Goal: Find specific page/section: Find specific page/section

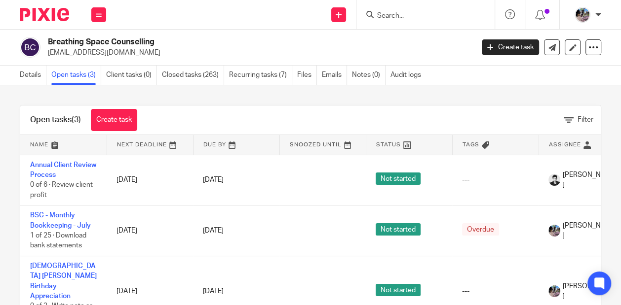
click at [402, 17] on input "Search" at bounding box center [420, 16] width 89 height 9
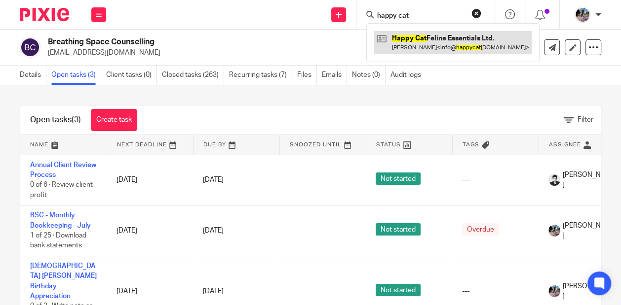
type input "happy cat"
click at [429, 40] on link at bounding box center [452, 42] width 157 height 23
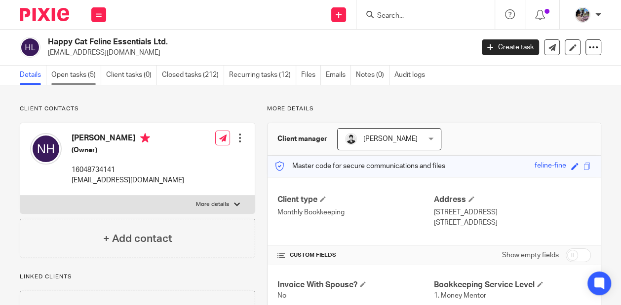
click at [66, 76] on link "Open tasks (5)" at bounding box center [76, 75] width 50 height 19
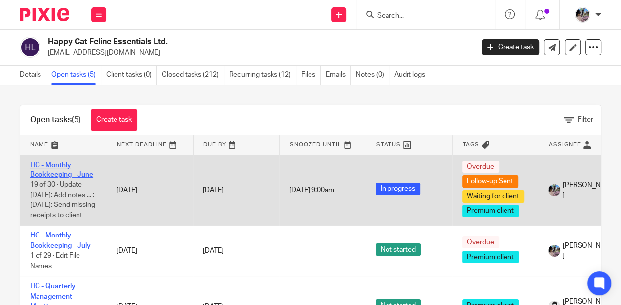
click at [59, 165] on link "HC - Monthly Bookkeeping - June" at bounding box center [61, 170] width 63 height 17
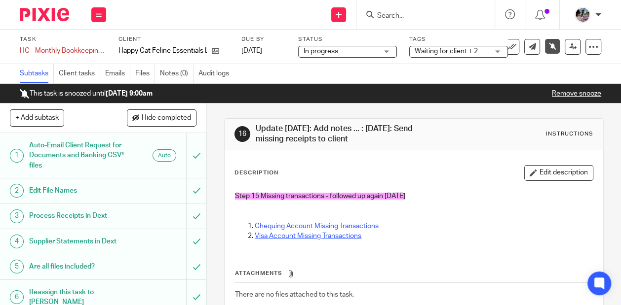
click at [307, 237] on link "Visa Account Missing Transactions" at bounding box center [308, 236] width 107 height 7
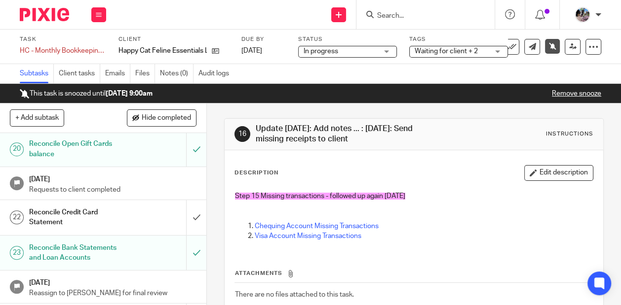
scroll to position [578, 0]
